Goal: Use online tool/utility: Utilize a website feature to perform a specific function

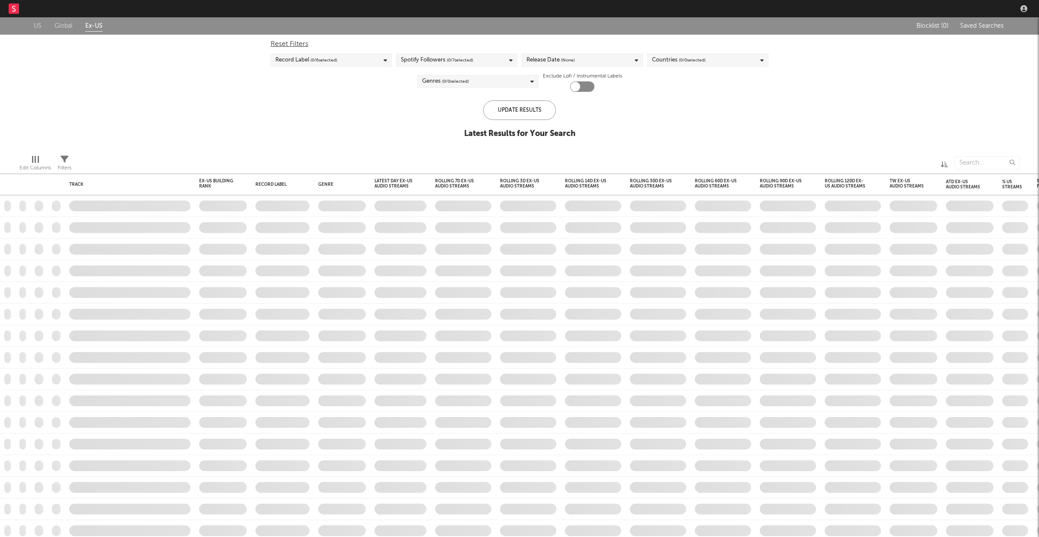
checkbox input "true"
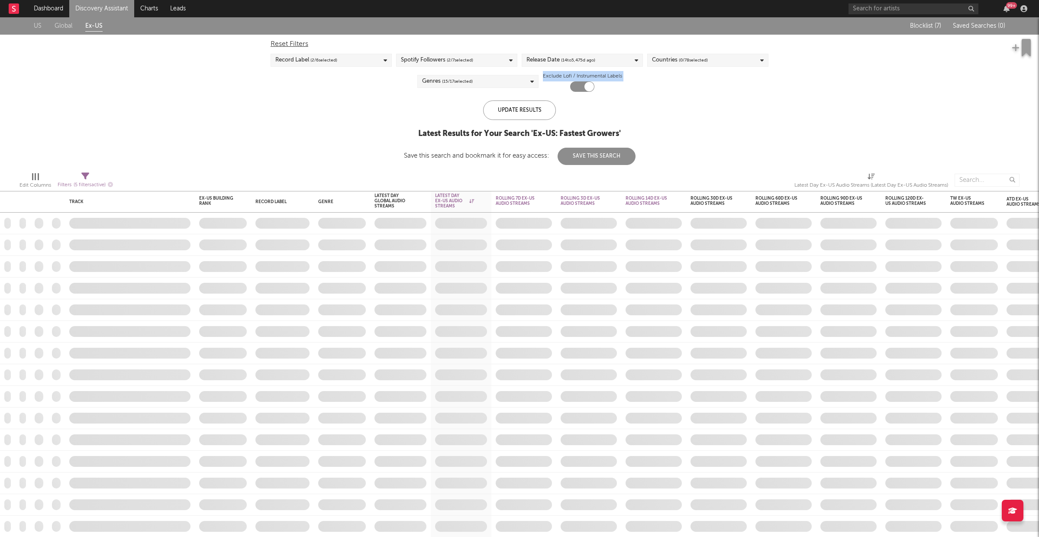
drag, startPoint x: 703, startPoint y: 137, endPoint x: 469, endPoint y: 115, distance: 235.6
click at [469, 115] on div "US Global Ex-US Blocklist ( 7 ) Saved Searches ( 0 ) Reset Filters Record Label…" at bounding box center [519, 91] width 1039 height 148
drag, startPoint x: 322, startPoint y: 135, endPoint x: 319, endPoint y: 118, distance: 17.4
click at [321, 132] on div "US Global Ex-US Blocklist ( 7 ) Saved Searches ( 0 ) Reset Filters Record Label…" at bounding box center [519, 91] width 1039 height 148
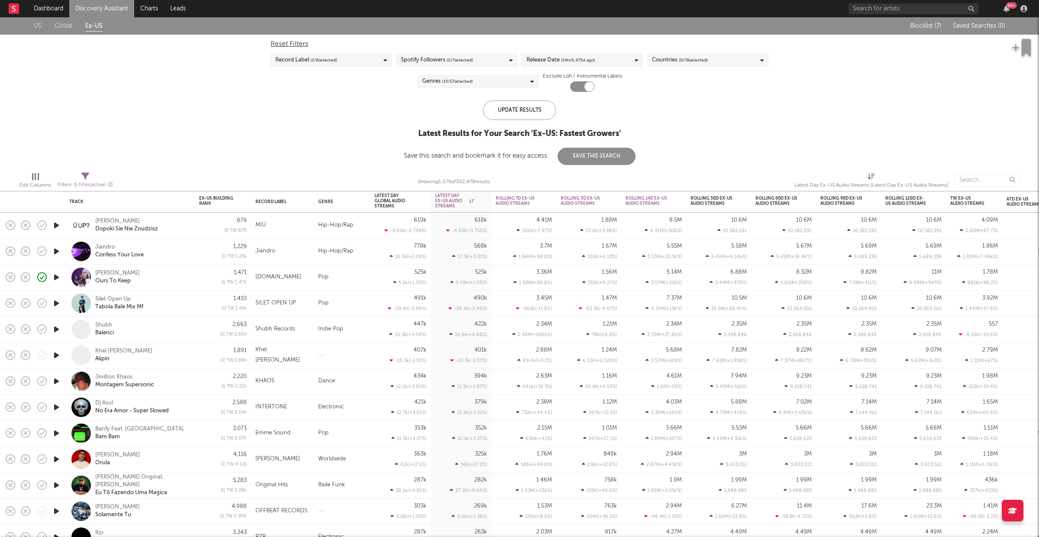
drag, startPoint x: 177, startPoint y: 66, endPoint x: 440, endPoint y: 77, distance: 263.4
click at [440, 77] on div "US Global Ex-US Blocklist ( 7 ) Saved Searches ( 0 ) Reset Filters Record Label…" at bounding box center [519, 91] width 1039 height 148
drag, startPoint x: 816, startPoint y: 51, endPoint x: 771, endPoint y: 126, distance: 87.2
click at [787, 112] on div "US Global Ex-US Blocklist ( 7 ) Saved Searches ( 0 ) Reset Filters Record Label…" at bounding box center [519, 91] width 1039 height 148
drag, startPoint x: 754, startPoint y: 138, endPoint x: 556, endPoint y: 134, distance: 198.3
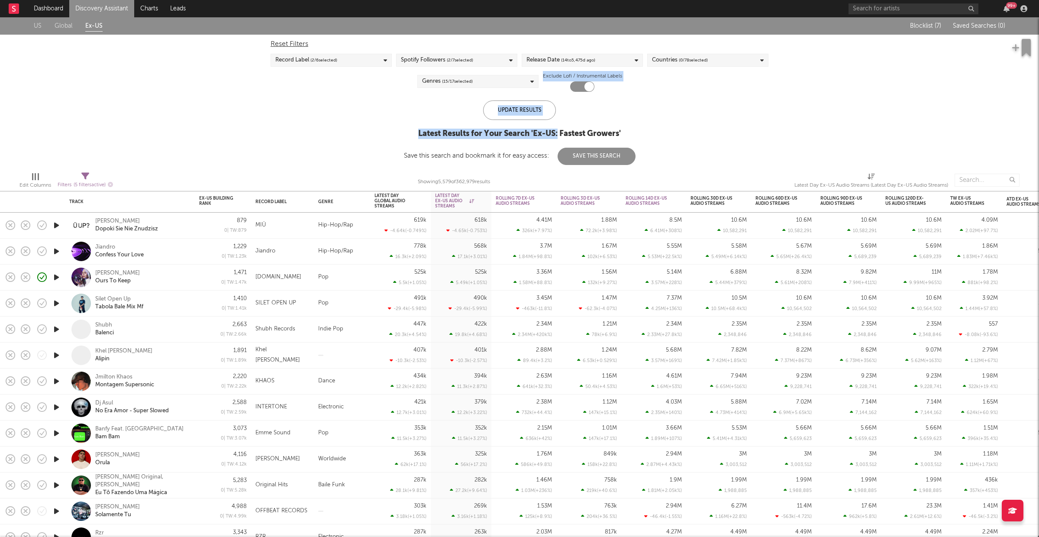
click at [557, 134] on div "US Global Ex-US Blocklist ( 7 ) Saved Searches ( 0 ) Reset Filters Record Label…" at bounding box center [519, 91] width 1039 height 148
click at [797, 106] on div "US Global Ex-US Blocklist ( 7 ) Saved Searches ( 0 ) Reset Filters Record Label…" at bounding box center [519, 91] width 1039 height 148
